Goal: Task Accomplishment & Management: Complete application form

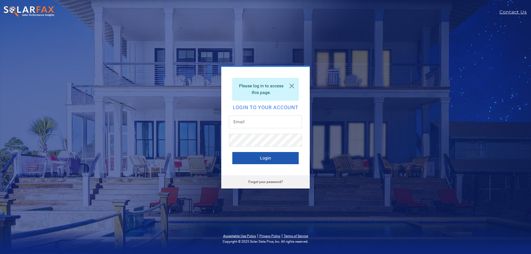
type input "ivah.rapolla@ambrosesolar.com"
click at [275, 158] on button "Login" at bounding box center [265, 158] width 66 height 12
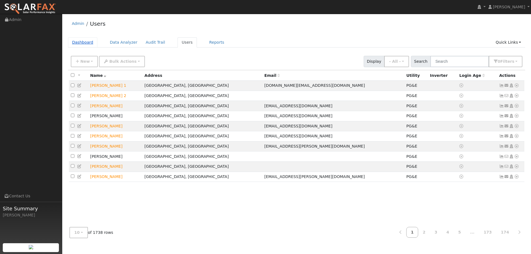
click at [80, 42] on link "Dashboard" at bounding box center [83, 42] width 30 height 10
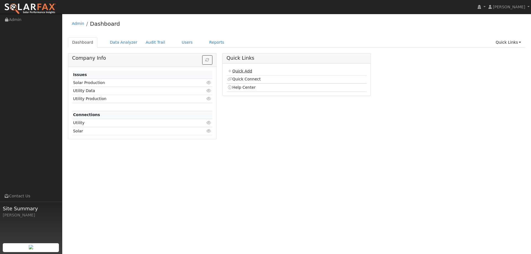
click at [242, 70] on link "Quick Add" at bounding box center [239, 71] width 25 height 4
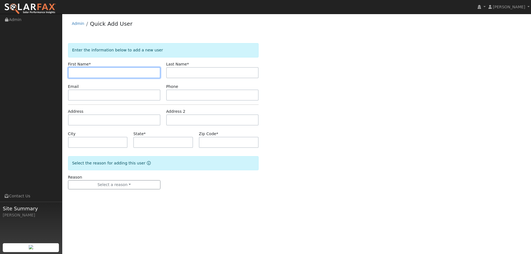
click at [75, 71] on input "text" at bounding box center [114, 72] width 92 height 11
drag, startPoint x: 83, startPoint y: 72, endPoint x: 81, endPoint y: 70, distance: 3.3
click at [82, 72] on input "text" at bounding box center [114, 72] width 92 height 11
paste input "Raul"
click at [72, 71] on input "Raul" at bounding box center [114, 72] width 92 height 11
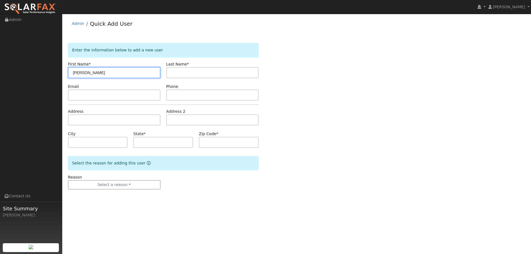
type input "Raul"
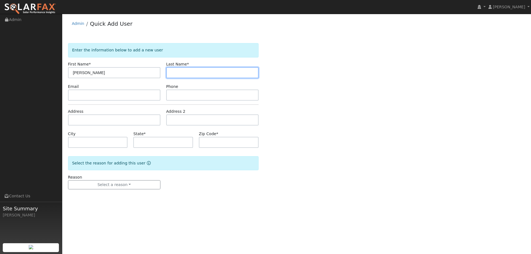
click at [197, 74] on input "text" at bounding box center [212, 72] width 92 height 11
click at [179, 72] on input "text" at bounding box center [212, 72] width 92 height 11
paste input "Tadle"
click at [172, 72] on input "Tadle" at bounding box center [212, 72] width 92 height 11
type input "Tadle"
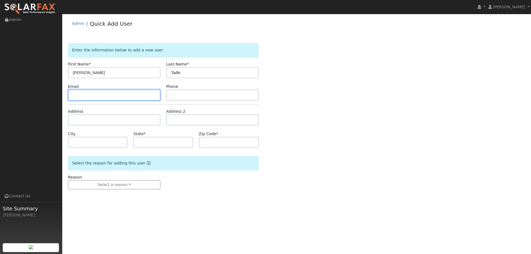
click at [116, 96] on input "text" at bounding box center [114, 95] width 92 height 11
click at [72, 96] on input "text" at bounding box center [114, 95] width 92 height 11
paste input "raul.tadle@gmail.com"
click at [73, 96] on input "raul.tadle@gmail.com" at bounding box center [114, 95] width 92 height 11
type input "raul.tadle@gmail.com"
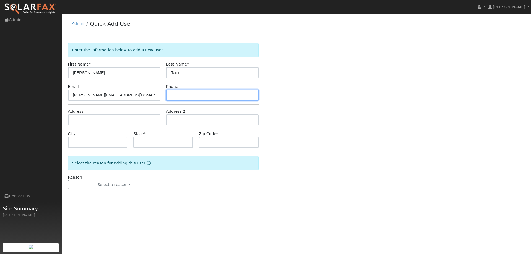
click at [180, 96] on input "text" at bounding box center [212, 95] width 92 height 11
click at [175, 95] on input "text" at bounding box center [212, 95] width 92 height 11
paste input "(661) 435-9141"
type input "(661) 435-9141"
click at [121, 126] on form "Enter the information below to add a new user First Name * Raul Last Name * Tad…" at bounding box center [163, 121] width 190 height 157
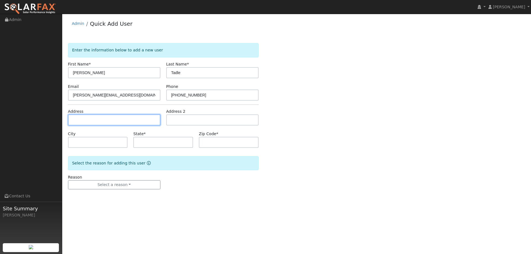
click at [119, 122] on input "text" at bounding box center [114, 119] width 92 height 11
drag, startPoint x: 83, startPoint y: 122, endPoint x: 81, endPoint y: 120, distance: 3.5
click at [83, 122] on input "text" at bounding box center [114, 119] width 92 height 11
paste input "772 Elston Circle"
type input "772 Elston Circle"
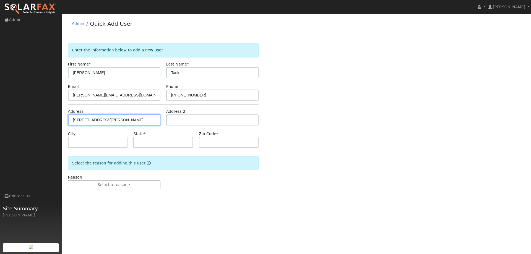
type input "Woodland"
type input "CA"
type input "95776"
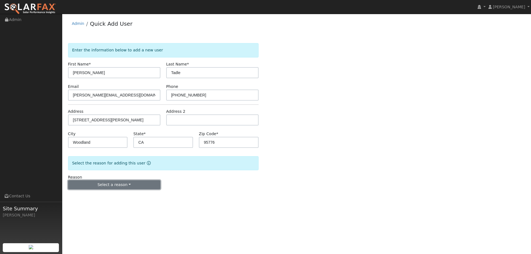
click at [108, 185] on button "Select a reason" at bounding box center [114, 184] width 92 height 9
click at [93, 199] on link "New lead" at bounding box center [98, 196] width 61 height 8
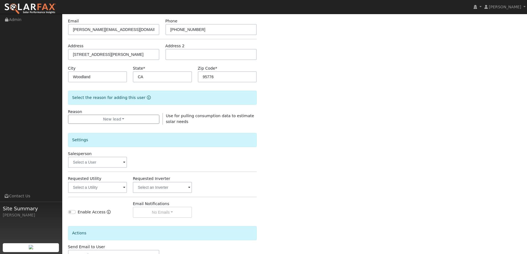
scroll to position [83, 0]
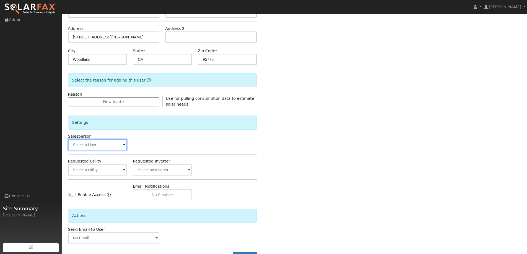
click at [101, 148] on input "text" at bounding box center [97, 144] width 59 height 11
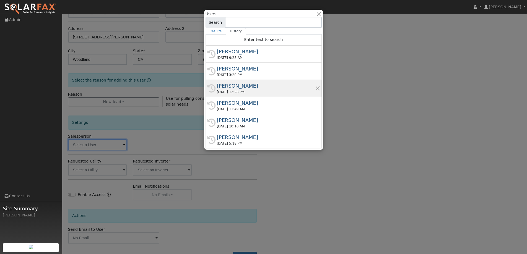
click at [263, 89] on div "Tim Tedder" at bounding box center [266, 85] width 98 height 7
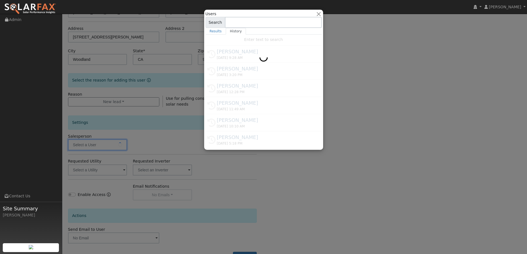
type input "Tim Tedder"
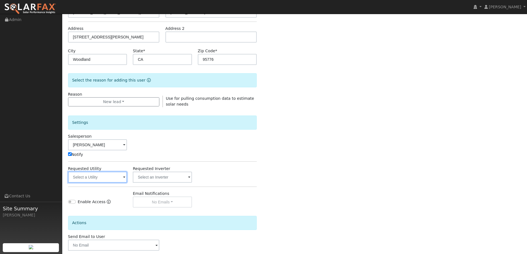
click at [108, 181] on input "text" at bounding box center [97, 177] width 59 height 11
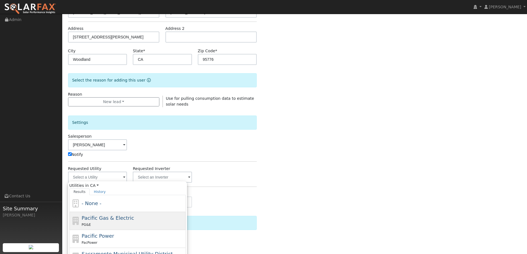
click at [152, 217] on div "Pacific Gas & Electric PG&E" at bounding box center [133, 220] width 103 height 13
type input "Pacific Gas & Electric"
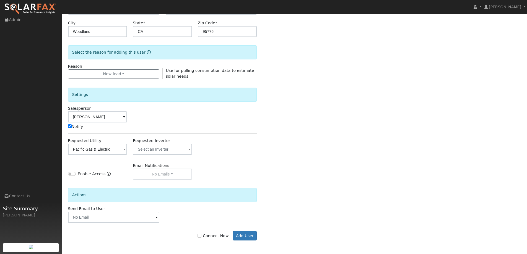
scroll to position [111, 0]
drag, startPoint x: 203, startPoint y: 233, endPoint x: 224, endPoint y: 236, distance: 20.6
click at [204, 234] on label "Connect Now" at bounding box center [212, 236] width 31 height 6
click at [201, 234] on input "Connect Now" at bounding box center [199, 236] width 4 height 4
checkbox input "true"
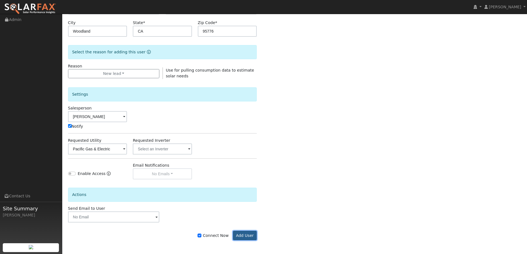
click at [256, 236] on button "Add User" at bounding box center [245, 235] width 24 height 9
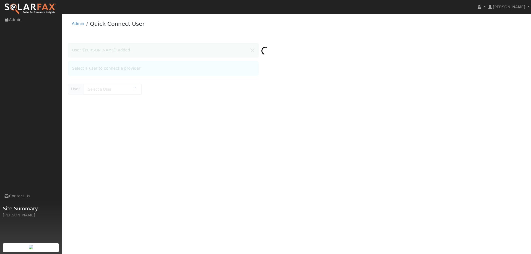
type input "[PERSON_NAME]"
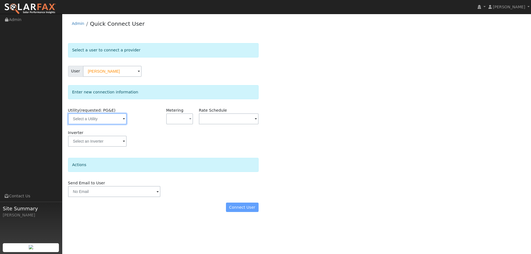
click at [103, 122] on input "text" at bounding box center [97, 118] width 59 height 11
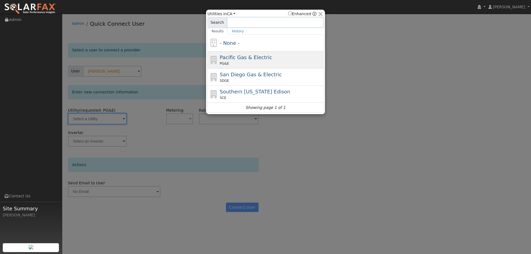
click at [253, 57] on span "Pacific Gas & Electric" at bounding box center [246, 57] width 52 height 6
type input "PG&E"
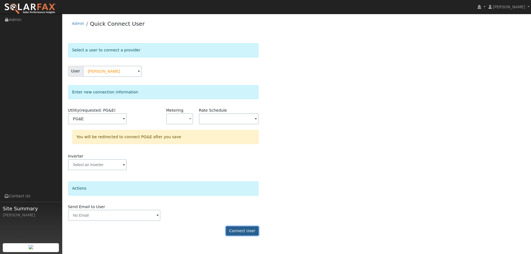
click at [236, 233] on button "Connect User" at bounding box center [242, 230] width 33 height 9
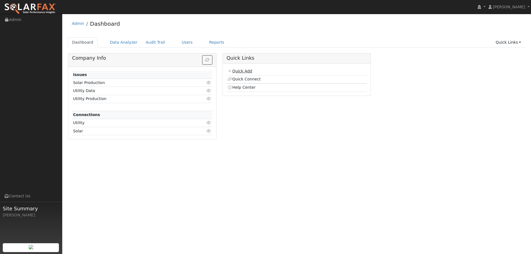
click at [250, 72] on link "Quick Add" at bounding box center [239, 71] width 25 height 4
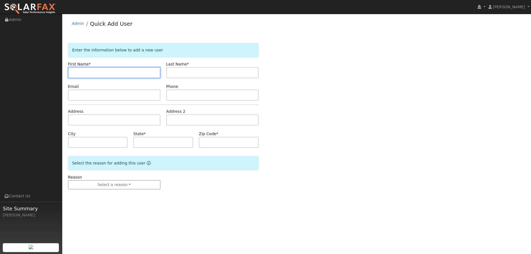
click at [98, 72] on input "text" at bounding box center [114, 72] width 92 height 11
paste input "Jacob"
click at [73, 73] on input "Jacob" at bounding box center [114, 72] width 92 height 11
type input "Jacob"
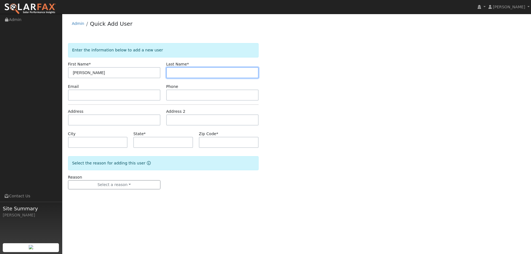
click at [198, 77] on input "text" at bounding box center [212, 72] width 92 height 11
click at [184, 69] on input "text" at bounding box center [212, 72] width 92 height 11
paste input "Susa"
click at [171, 74] on input "Susa" at bounding box center [212, 72] width 92 height 11
type input "Susa"
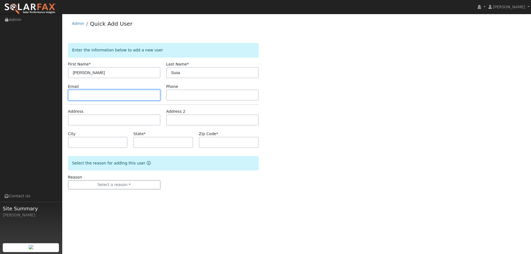
click at [144, 98] on input "text" at bounding box center [114, 95] width 92 height 11
click at [77, 95] on input "text" at bounding box center [114, 95] width 92 height 11
paste input "jacobsusa01@gmail.com"
click at [72, 96] on input "jacobsusa01@gmail.com" at bounding box center [114, 95] width 92 height 11
type input "jacobsusa01@gmail.com"
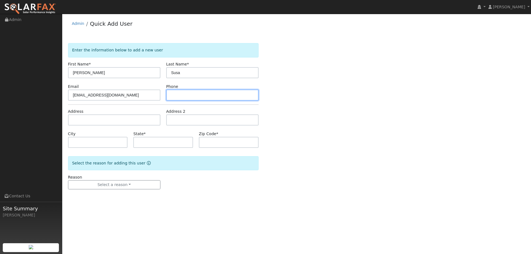
click at [202, 94] on input "text" at bounding box center [212, 95] width 92 height 11
click at [184, 95] on input "text" at bounding box center [212, 95] width 92 height 11
paste input "(707) 299-9829"
click at [172, 96] on input "(707) 299-9829" at bounding box center [212, 95] width 92 height 11
type input "(707) 299-9829"
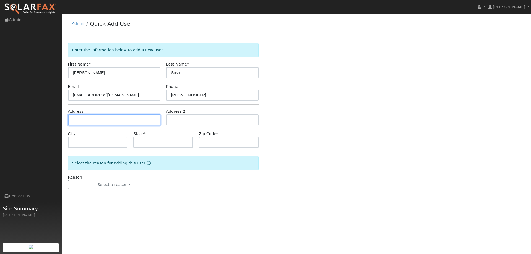
click at [121, 115] on input "text" at bounding box center [114, 119] width 92 height 11
drag, startPoint x: 94, startPoint y: 118, endPoint x: 90, endPoint y: 120, distance: 4.7
click at [94, 118] on input "text" at bounding box center [114, 119] width 92 height 11
paste input "1022 4th Avenue"
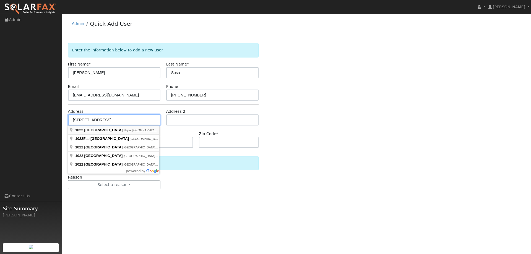
type input "1022 4th Avenue"
type input "Napa"
type input "CA"
type input "94559"
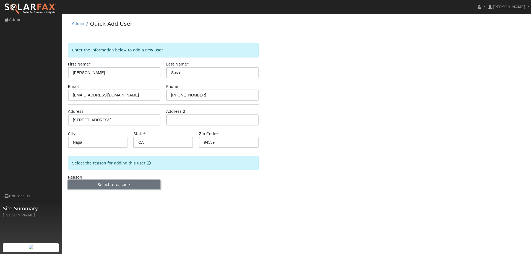
click at [125, 189] on button "Select a reason" at bounding box center [114, 184] width 92 height 9
click at [92, 202] on link "New customer adding solar" at bounding box center [98, 204] width 61 height 8
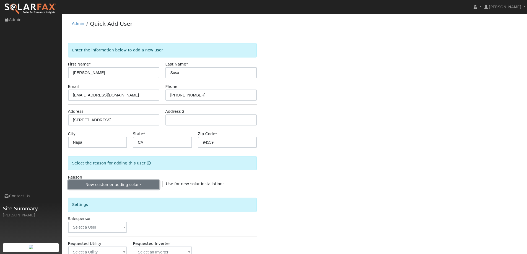
click at [100, 185] on button "New customer adding solar" at bounding box center [113, 184] width 91 height 9
click at [101, 194] on link "New lead" at bounding box center [98, 196] width 61 height 8
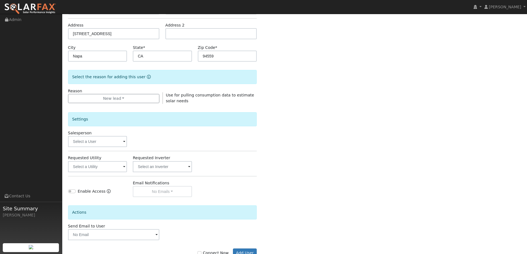
scroll to position [104, 0]
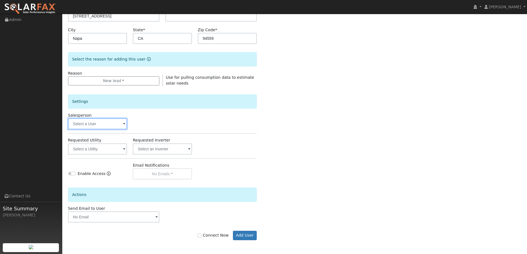
click at [112, 125] on input "text" at bounding box center [97, 123] width 59 height 11
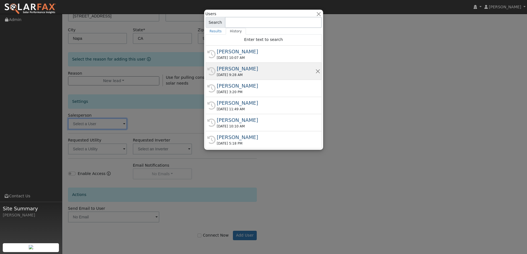
click at [248, 72] on div "Adam Hedemark" at bounding box center [266, 68] width 98 height 7
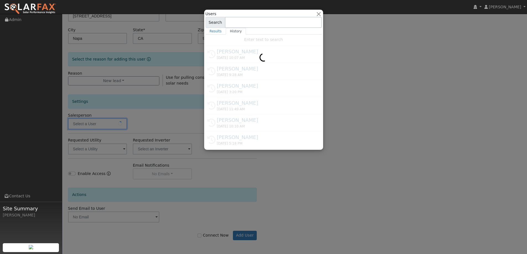
type input "Adam Hedemark"
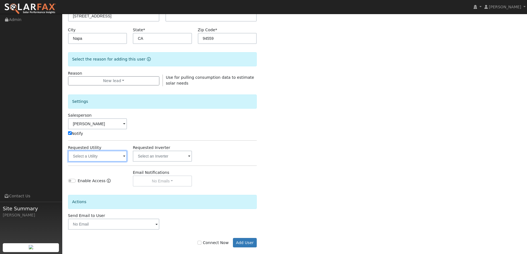
click at [110, 160] on input "text" at bounding box center [97, 156] width 59 height 11
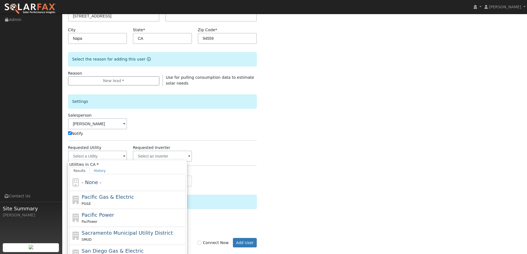
click at [125, 195] on span "Pacific Gas & Electric" at bounding box center [108, 197] width 52 height 6
type input "Pacific Gas & Electric"
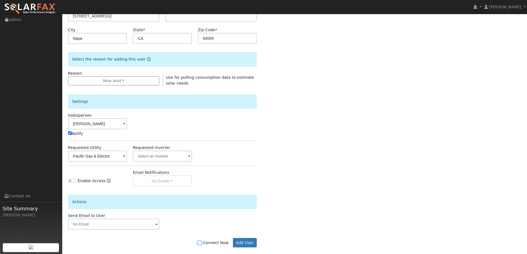
drag, startPoint x: 202, startPoint y: 243, endPoint x: 205, endPoint y: 245, distance: 4.1
click at [201, 243] on input "Connect Now" at bounding box center [199, 243] width 4 height 4
checkbox input "true"
click at [244, 245] on button "Add User" at bounding box center [245, 242] width 24 height 9
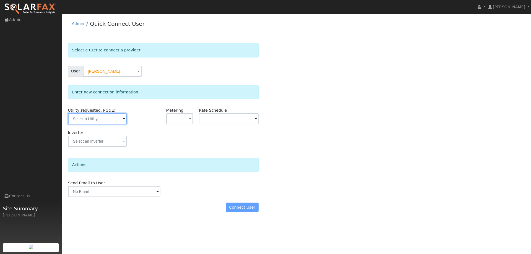
click at [111, 117] on input "text" at bounding box center [97, 118] width 59 height 11
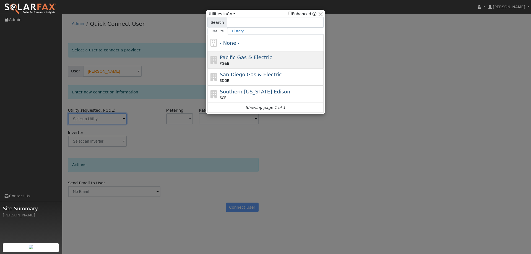
click at [258, 57] on span "Pacific Gas & Electric" at bounding box center [246, 57] width 52 height 6
type input "PG&E"
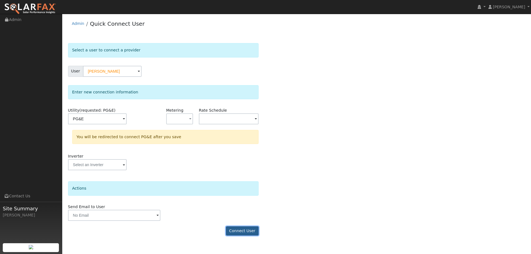
click at [246, 230] on button "Connect User" at bounding box center [242, 230] width 33 height 9
